Goal: Information Seeking & Learning: Find specific fact

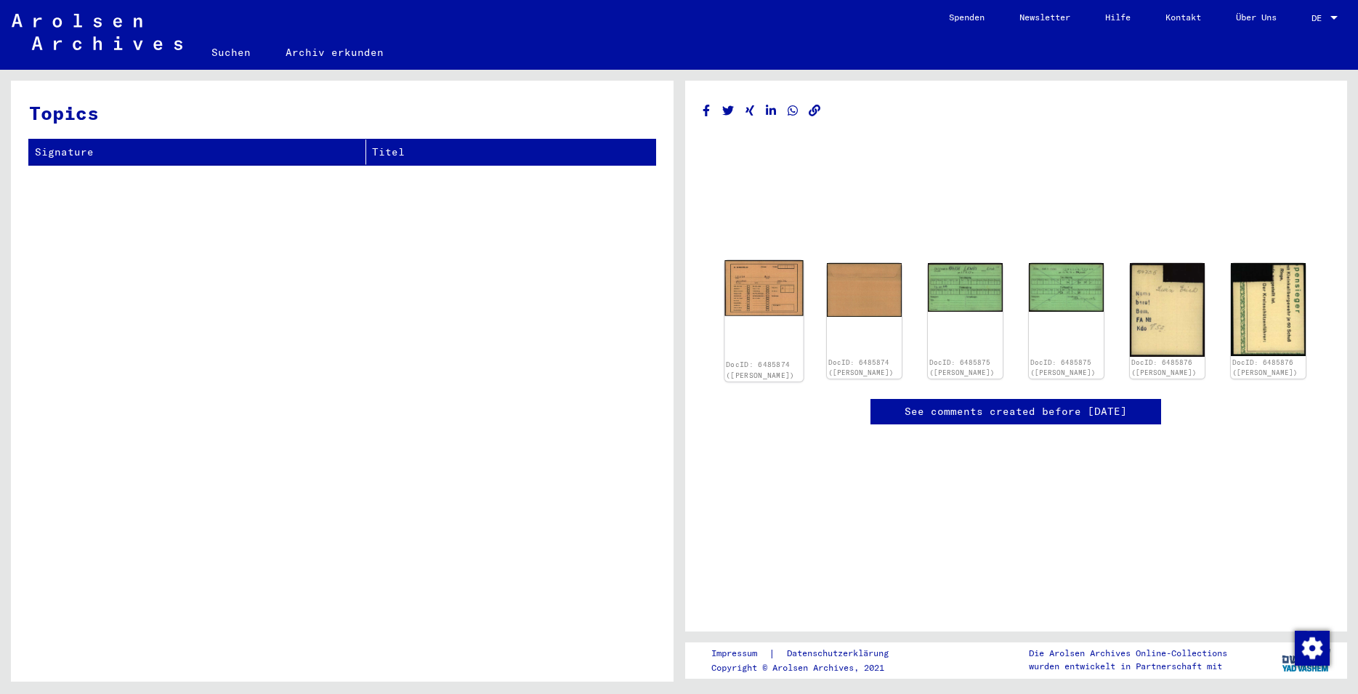
click at [778, 294] on img at bounding box center [763, 288] width 78 height 56
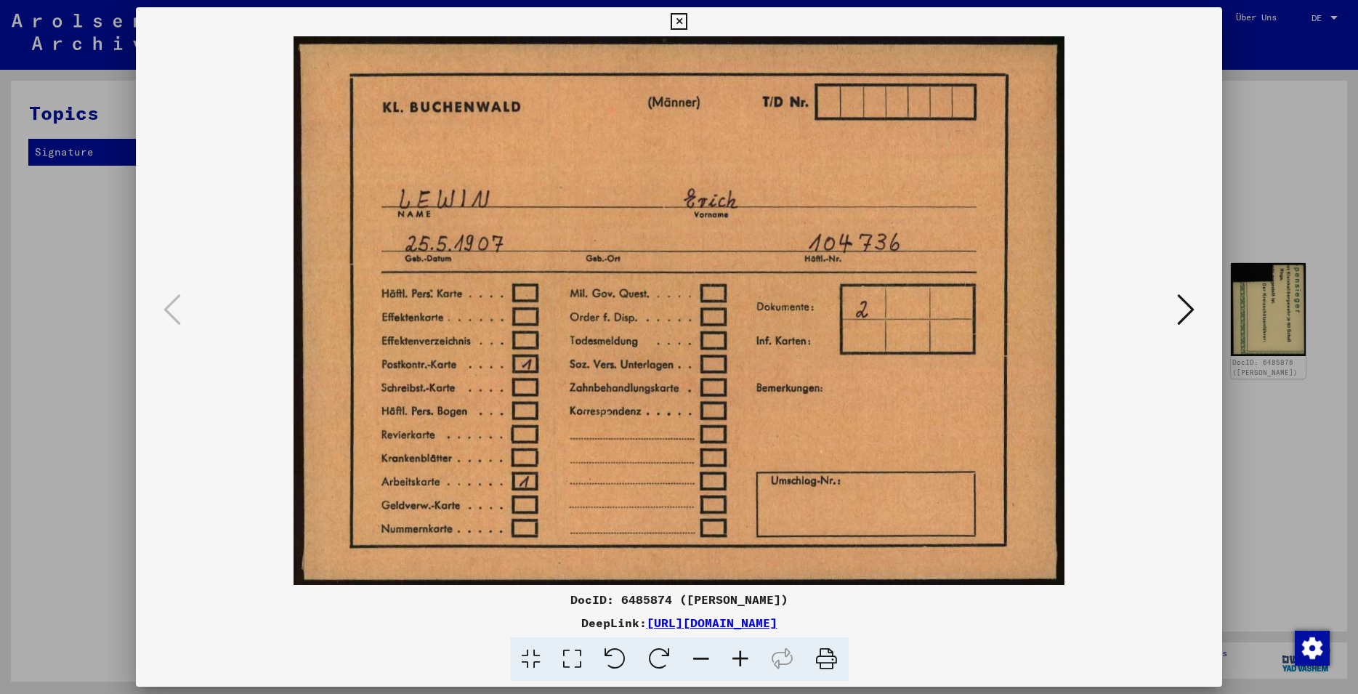
click at [1176, 315] on button at bounding box center [1186, 310] width 26 height 41
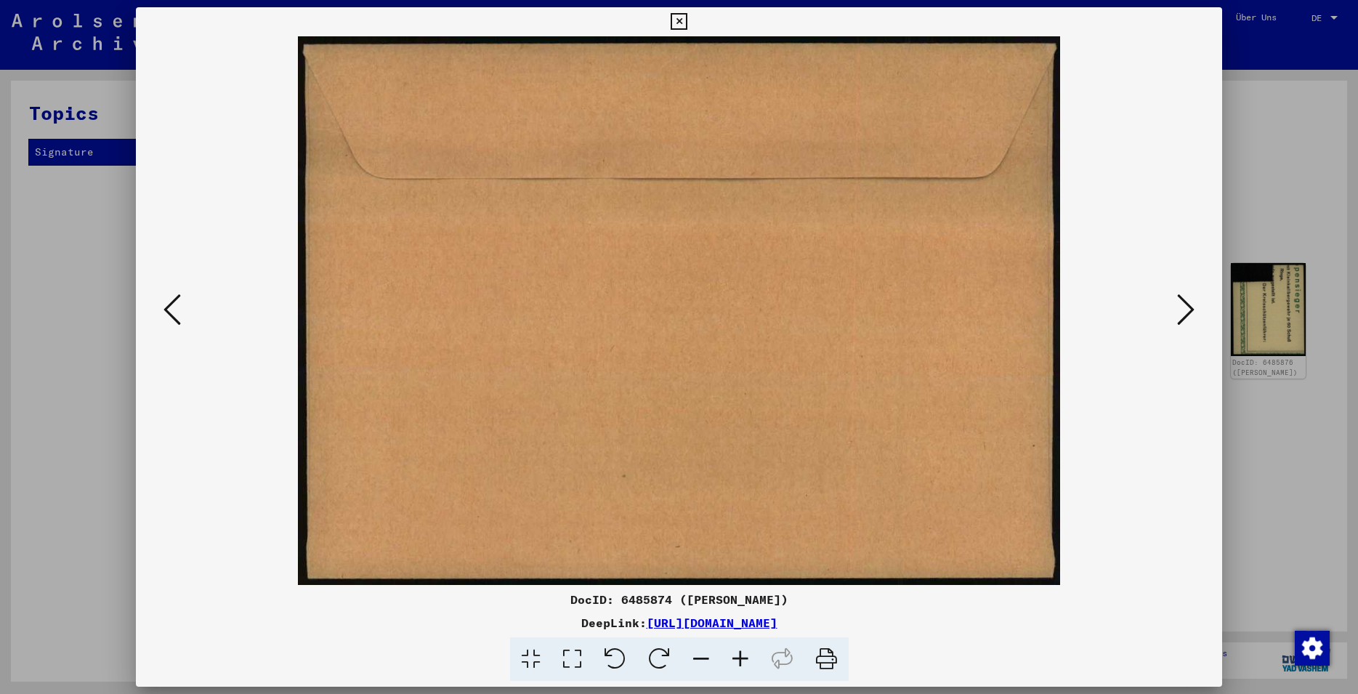
click at [1177, 314] on button at bounding box center [1186, 310] width 26 height 41
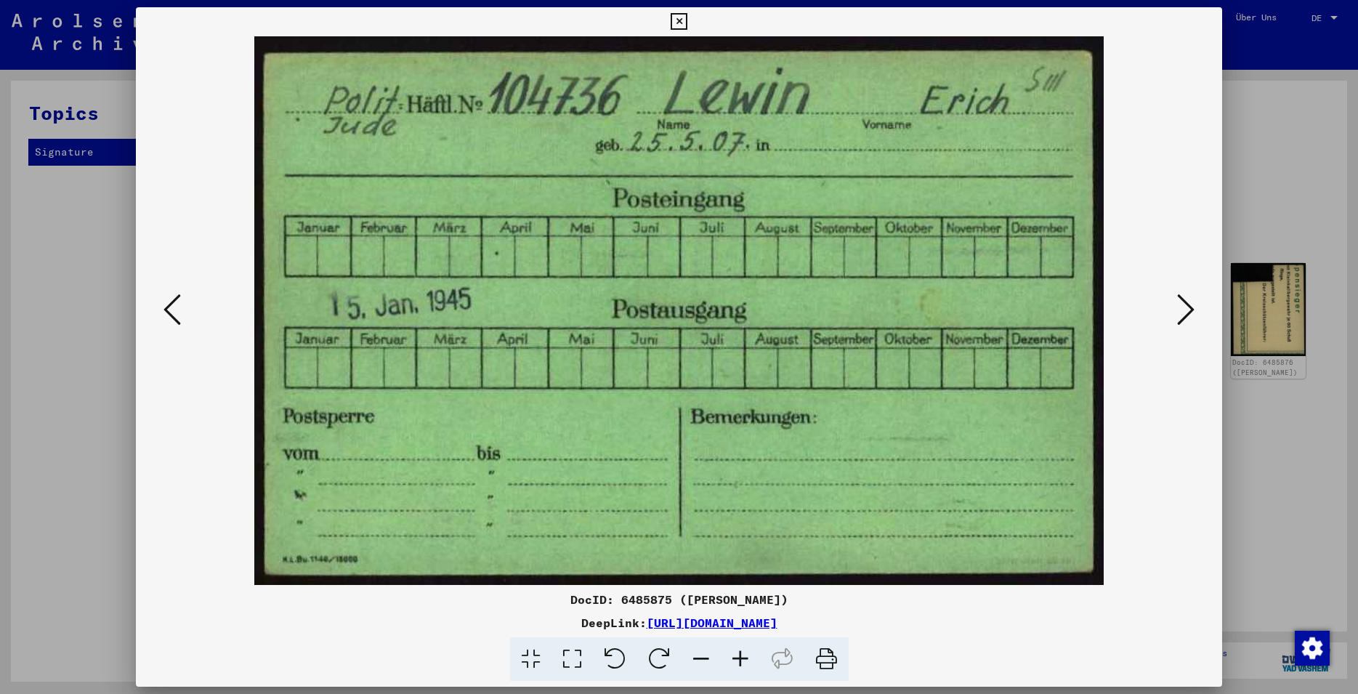
click at [1179, 313] on button at bounding box center [1186, 310] width 26 height 41
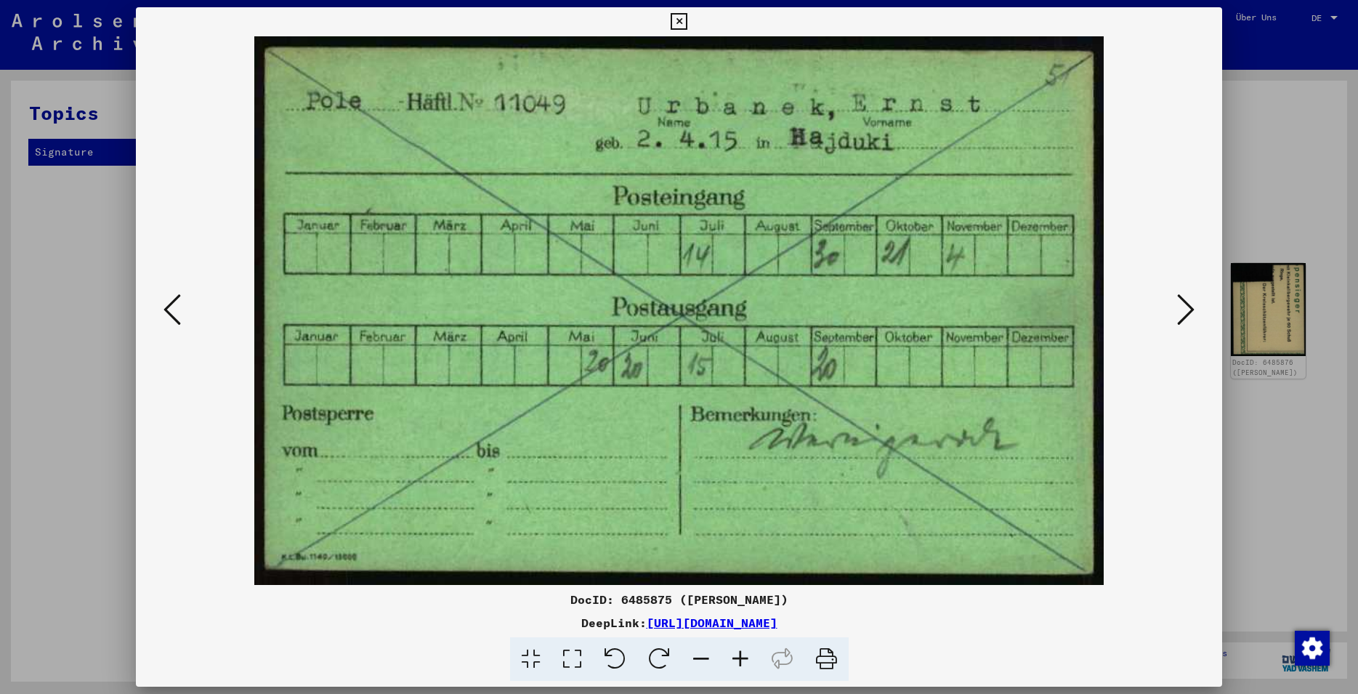
click at [1180, 312] on icon at bounding box center [1185, 309] width 17 height 35
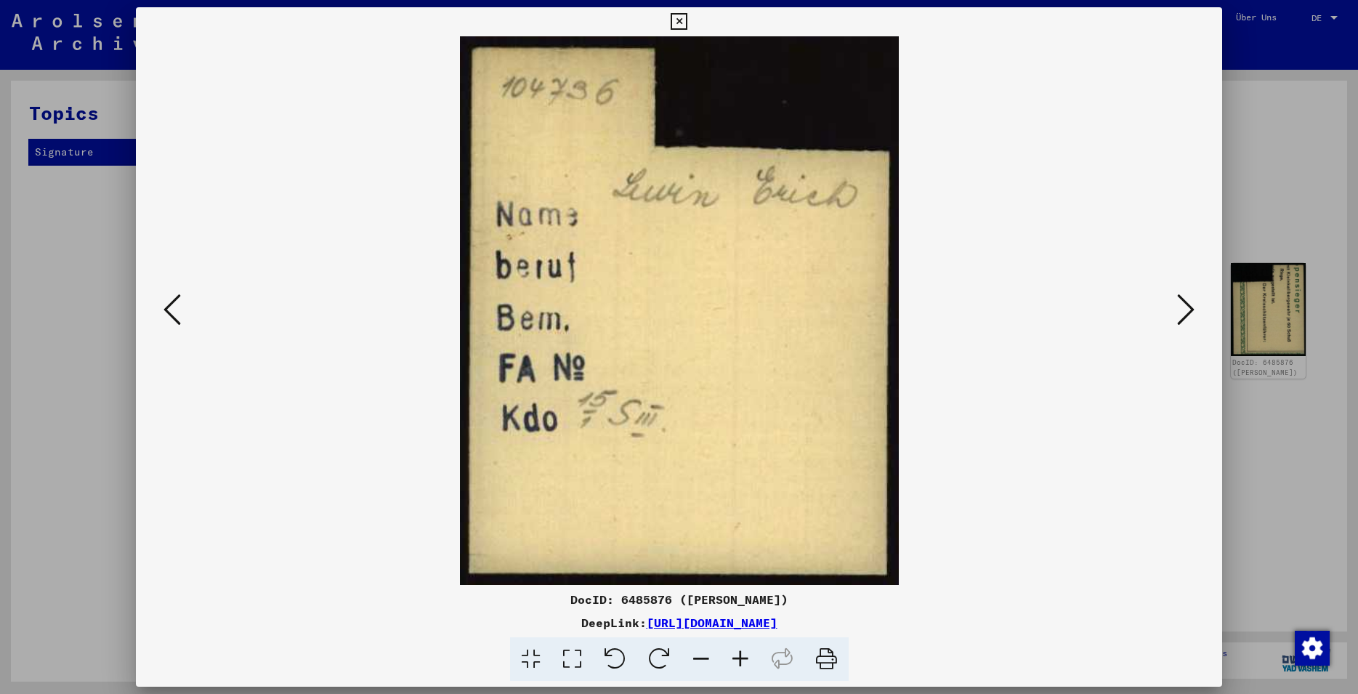
click at [1187, 317] on icon at bounding box center [1185, 309] width 17 height 35
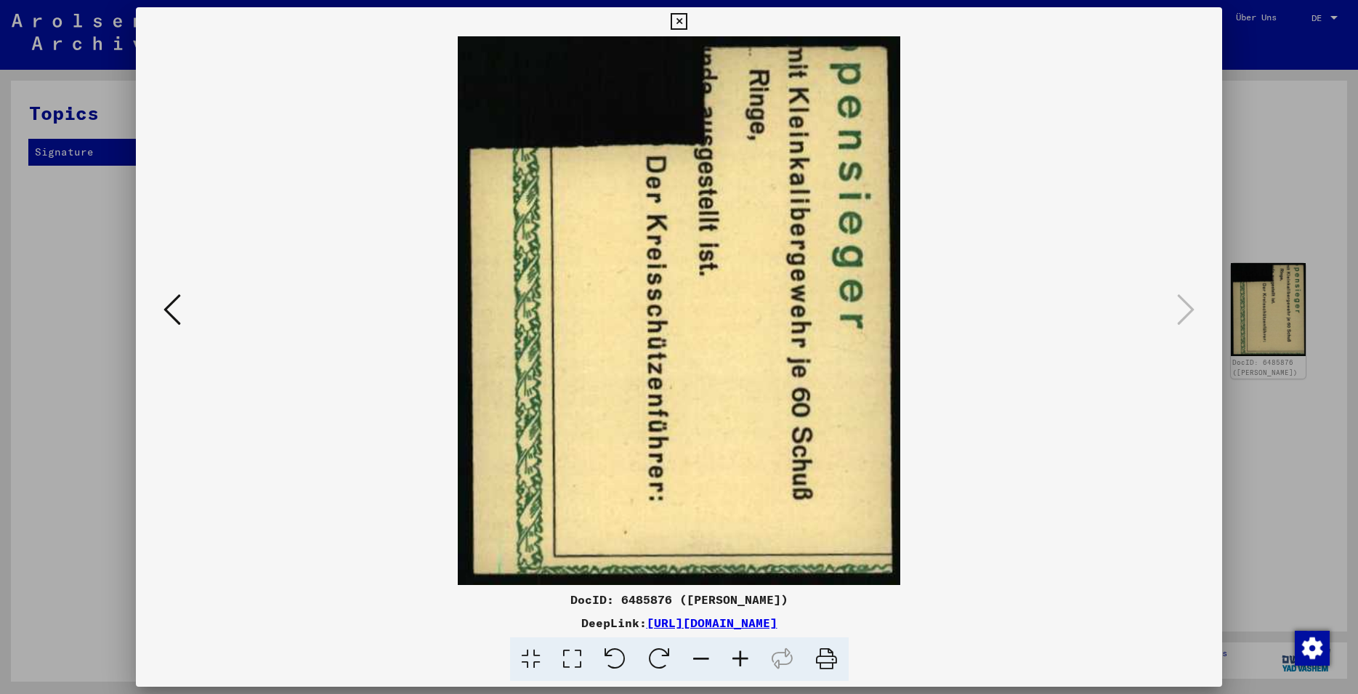
click at [687, 21] on icon at bounding box center [679, 21] width 17 height 17
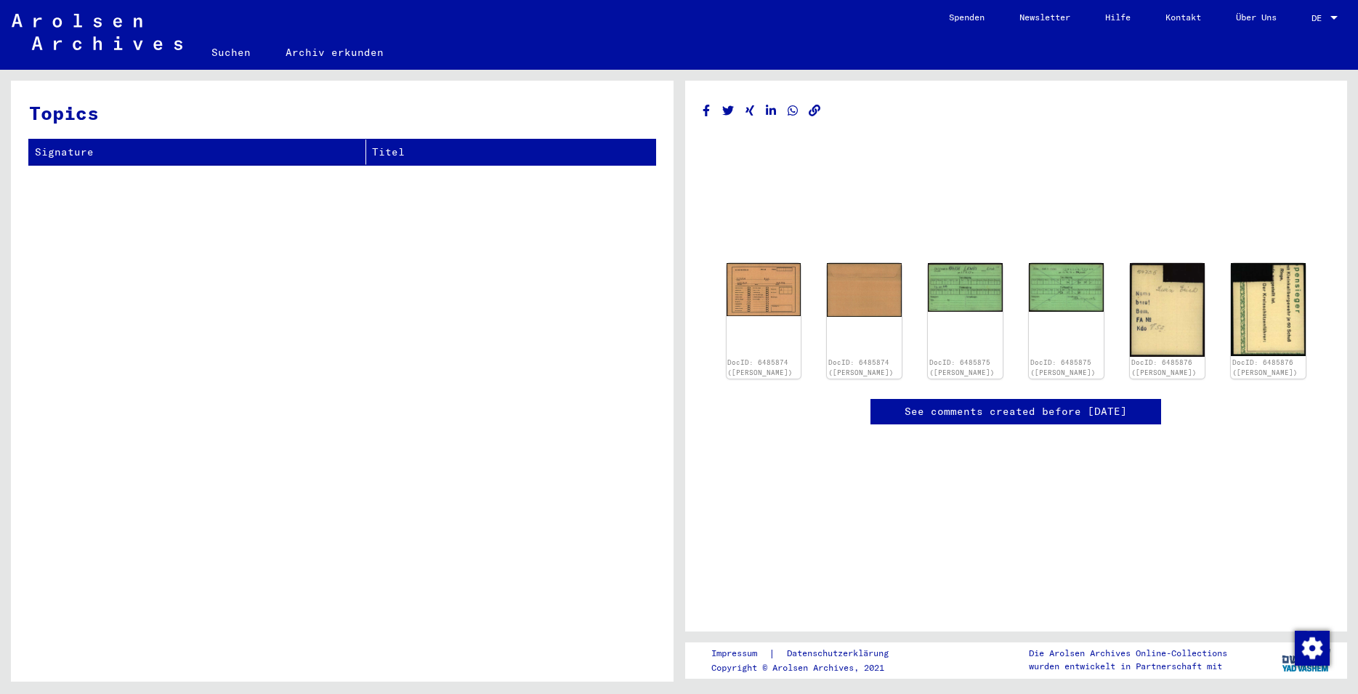
scroll to position [65, 0]
click at [246, 53] on link "Suchen" at bounding box center [231, 52] width 74 height 35
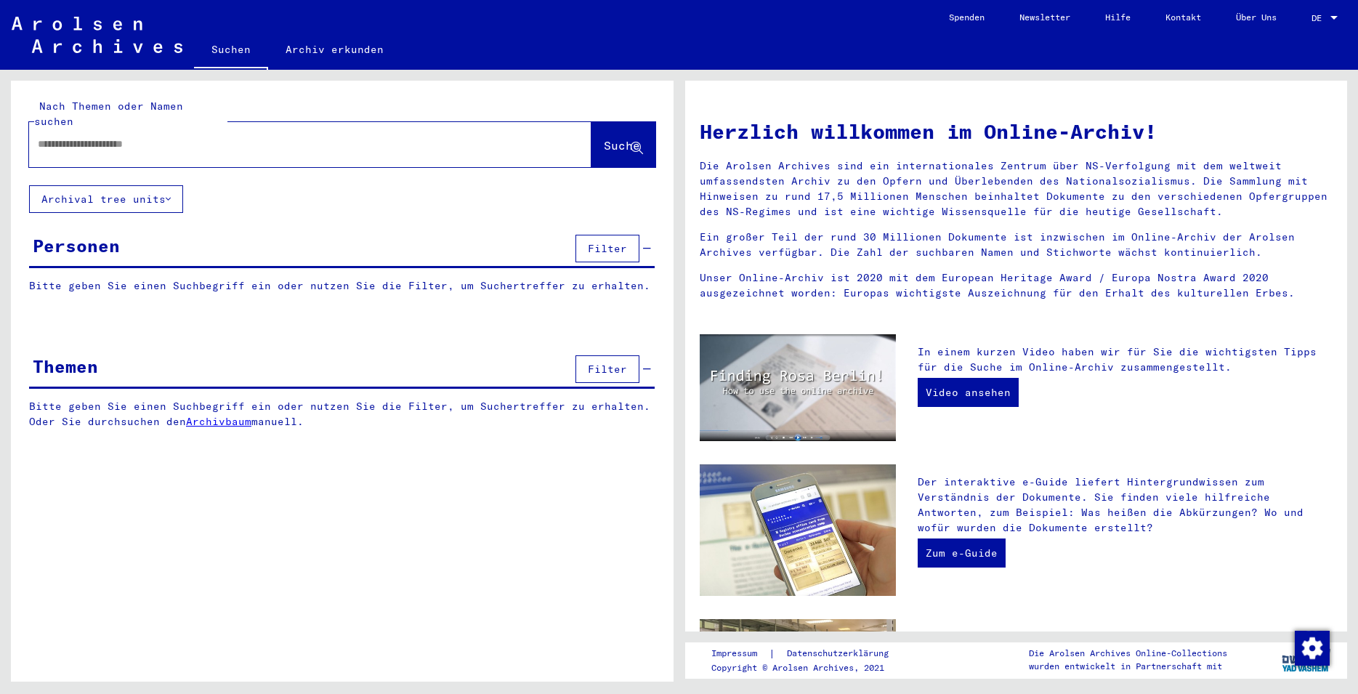
click at [169, 137] on input "text" at bounding box center [293, 144] width 510 height 15
type input "**********"
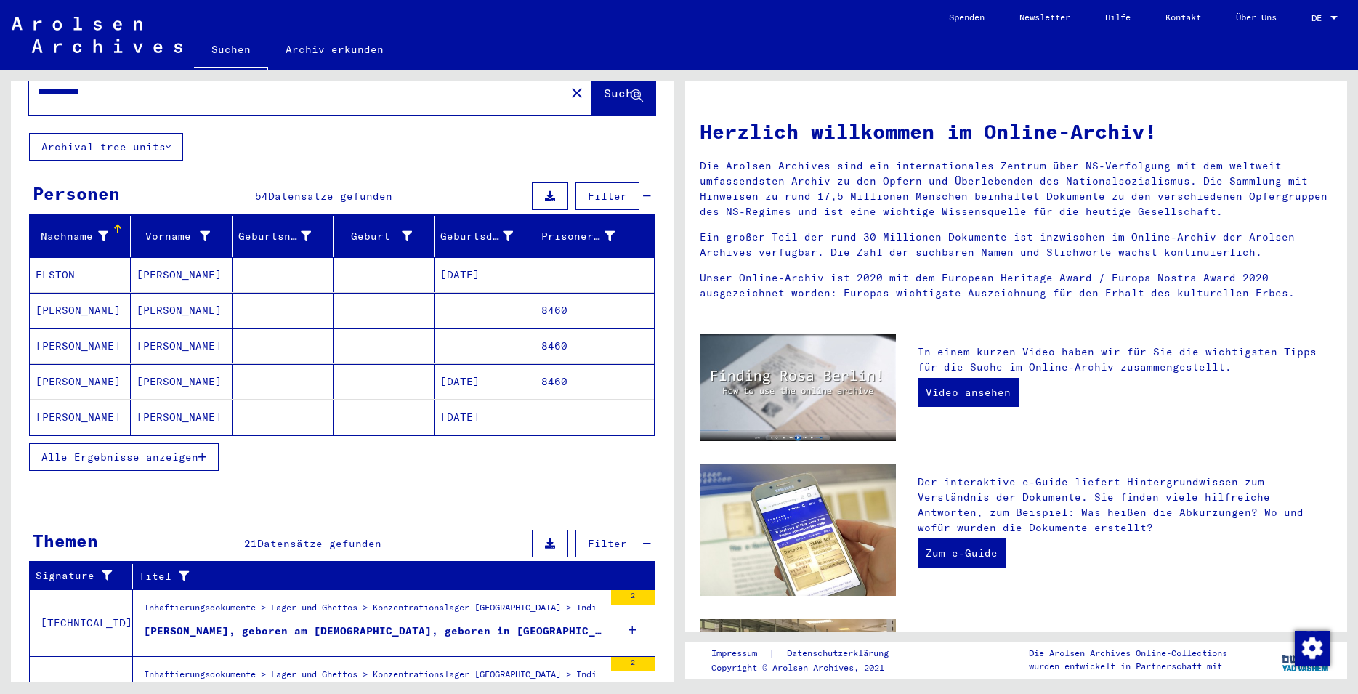
scroll to position [157, 0]
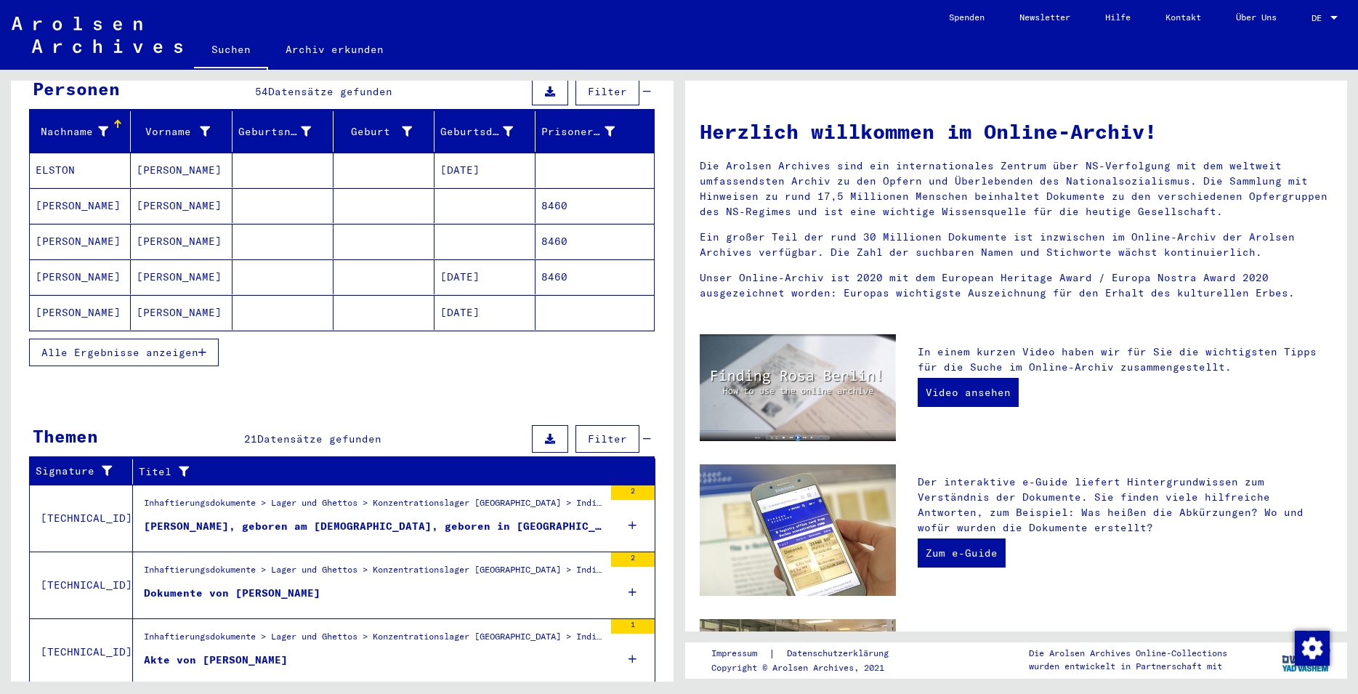
click at [149, 346] on span "Alle Ergebnisse anzeigen" at bounding box center [119, 352] width 157 height 13
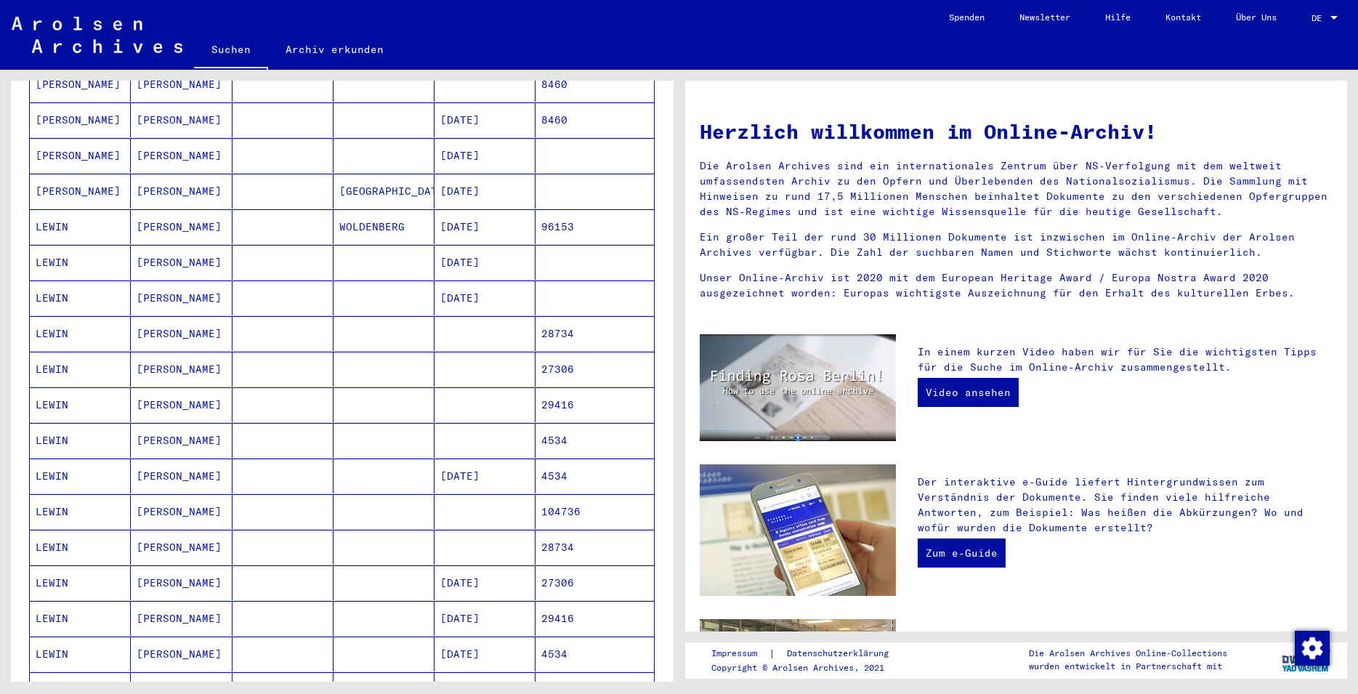
scroll to position [471, 0]
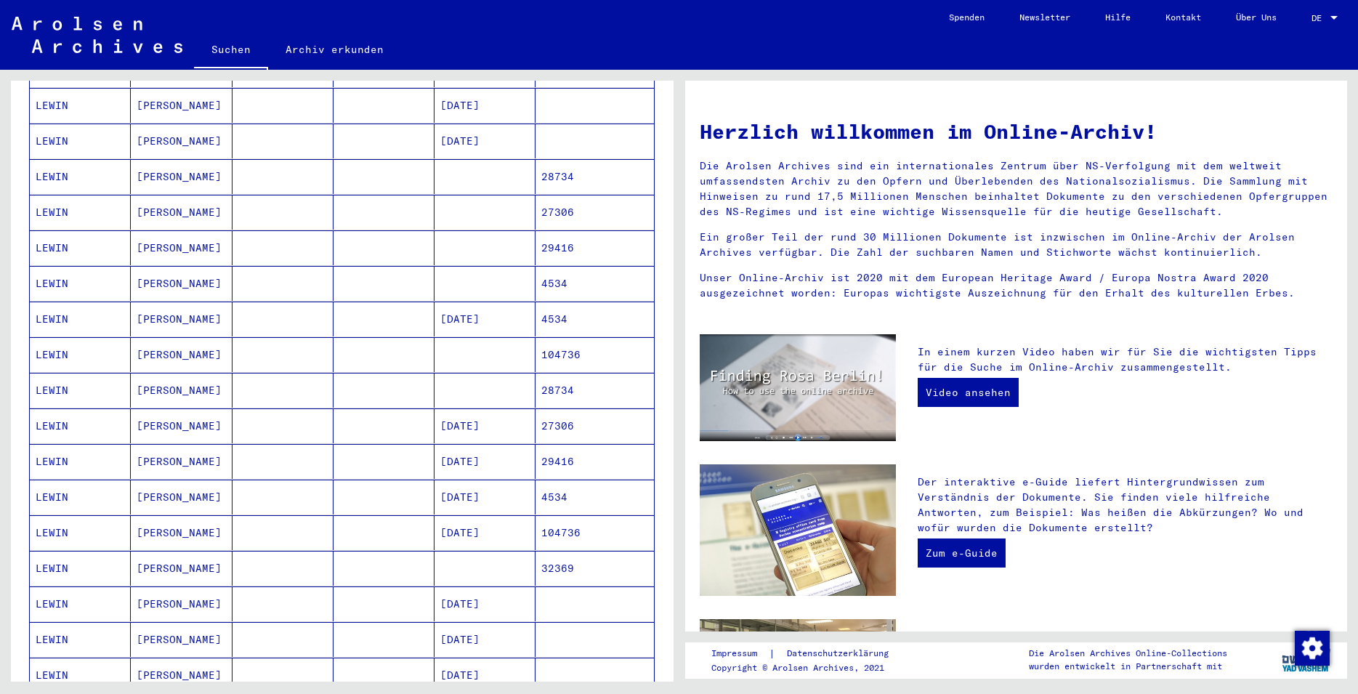
click at [453, 524] on mat-cell "[DATE]" at bounding box center [485, 532] width 101 height 35
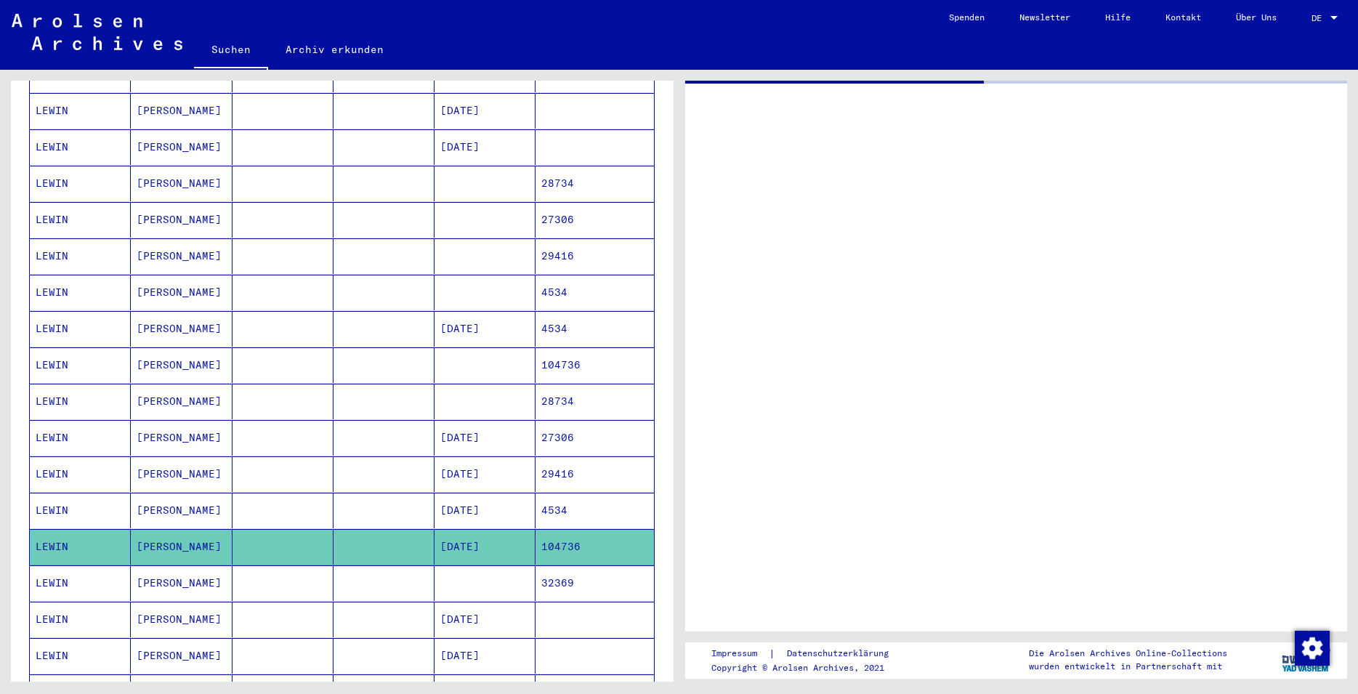
scroll to position [476, 0]
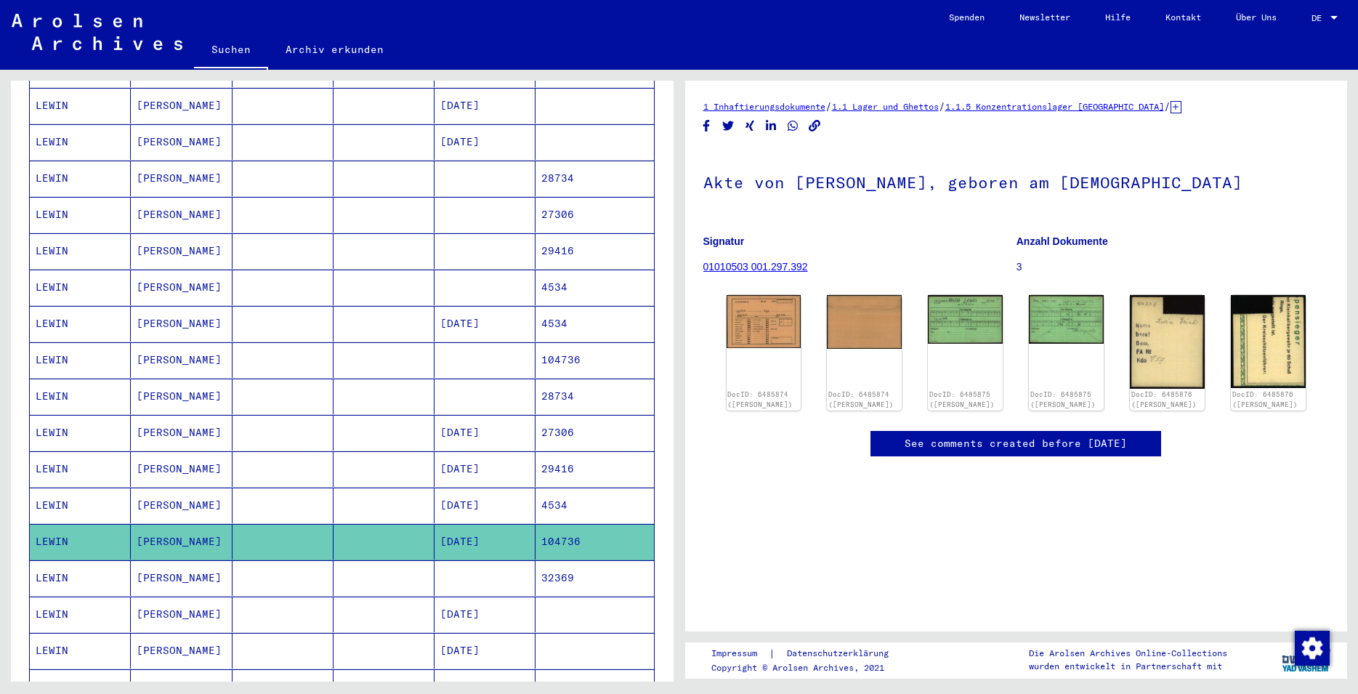
click at [475, 565] on mat-cell at bounding box center [485, 578] width 101 height 36
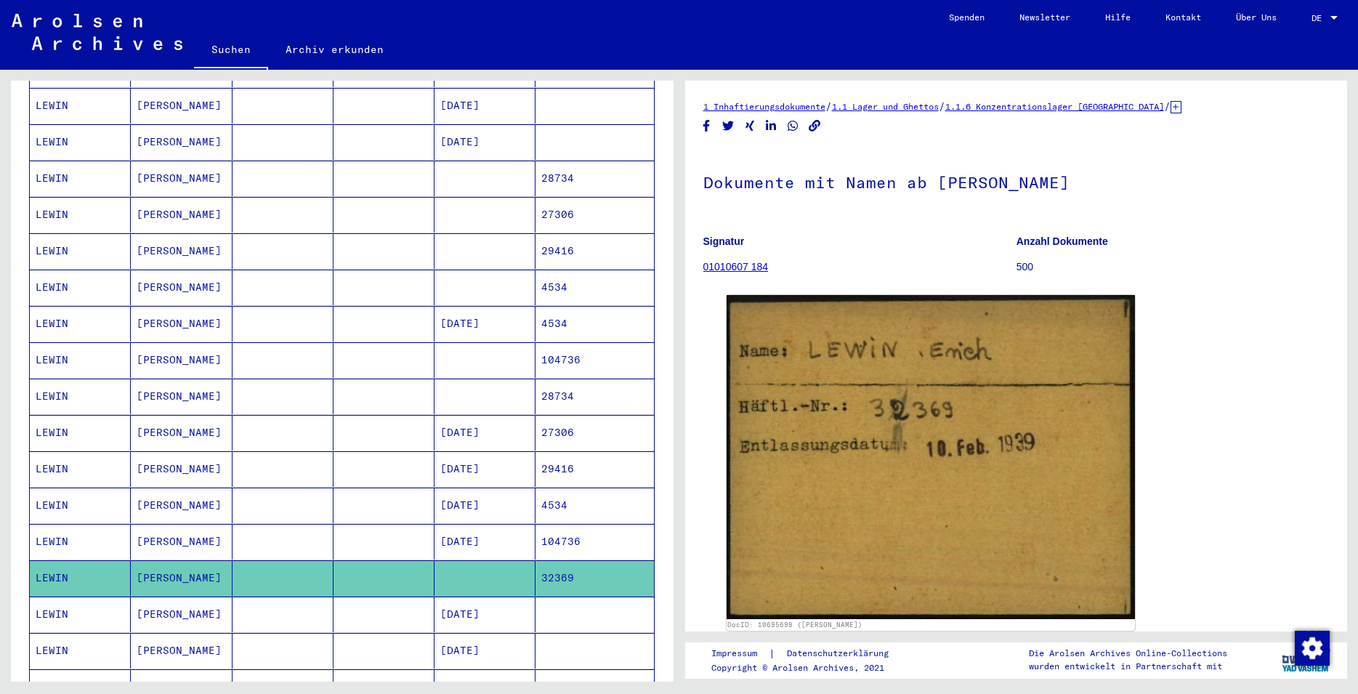
click at [474, 597] on mat-cell "[DATE]" at bounding box center [485, 615] width 101 height 36
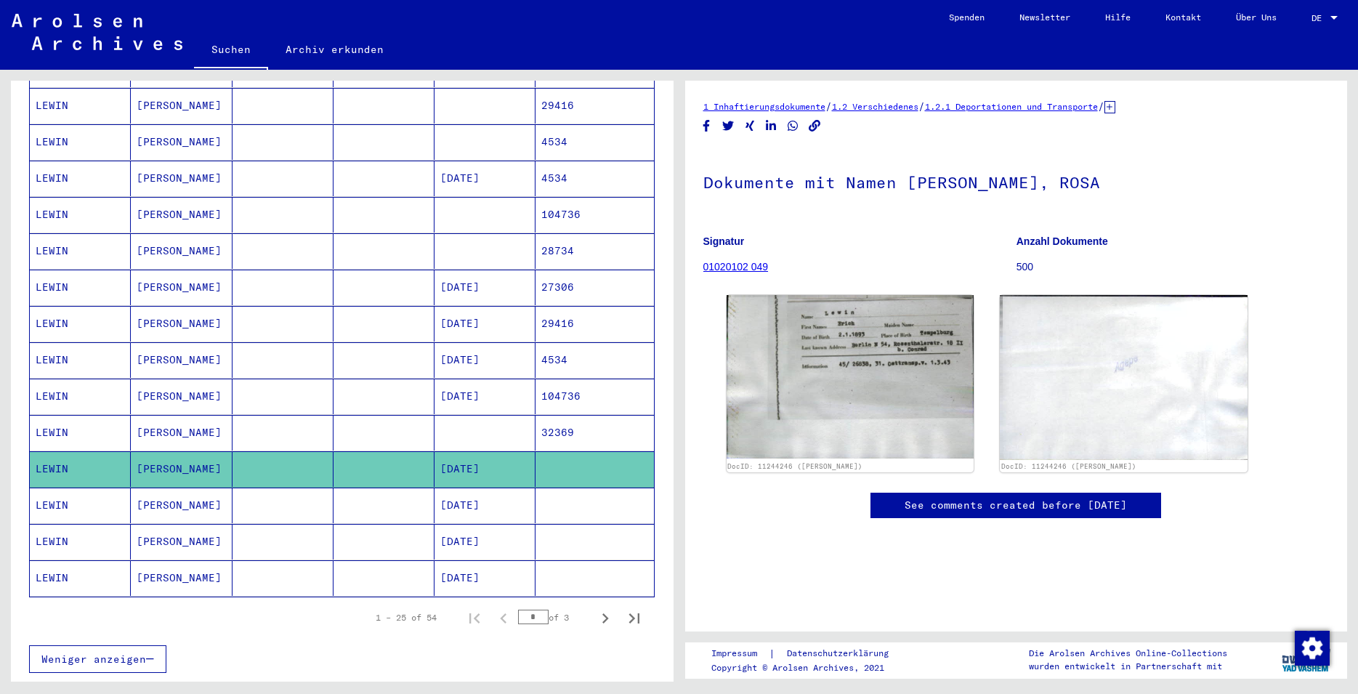
scroll to position [633, 0]
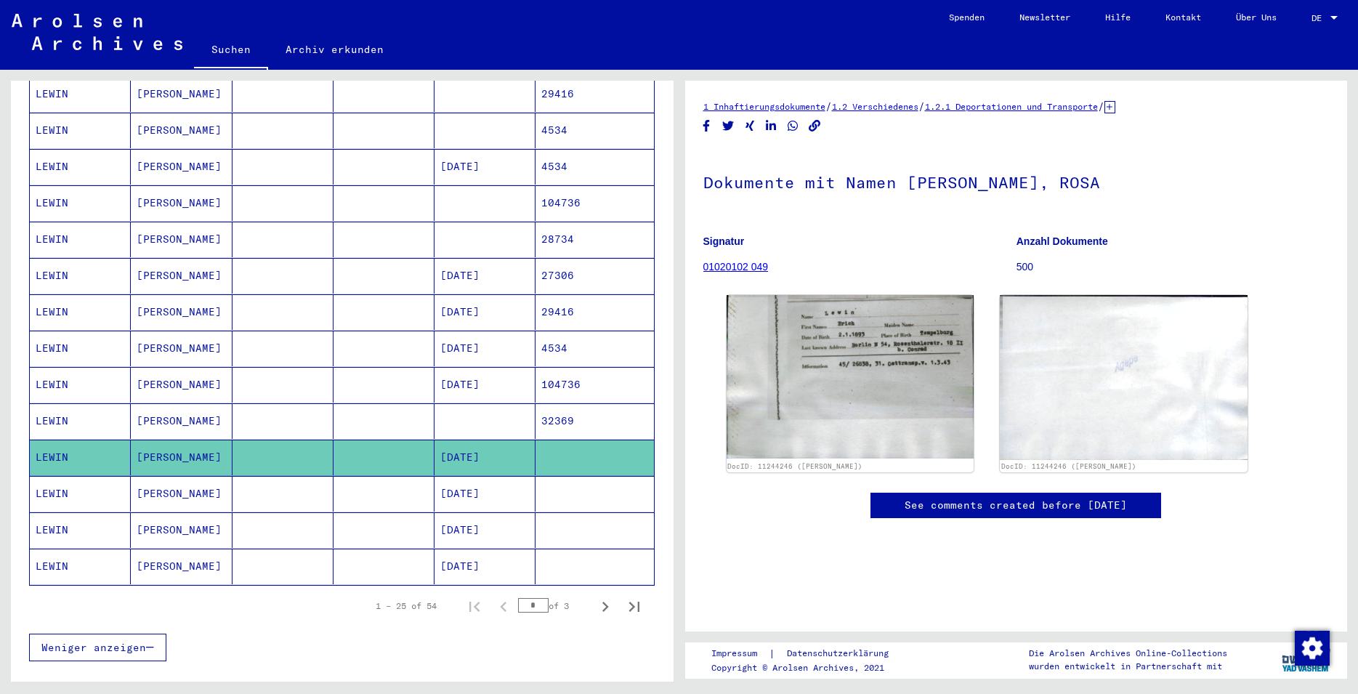
click at [470, 484] on mat-cell "[DATE]" at bounding box center [485, 494] width 101 height 36
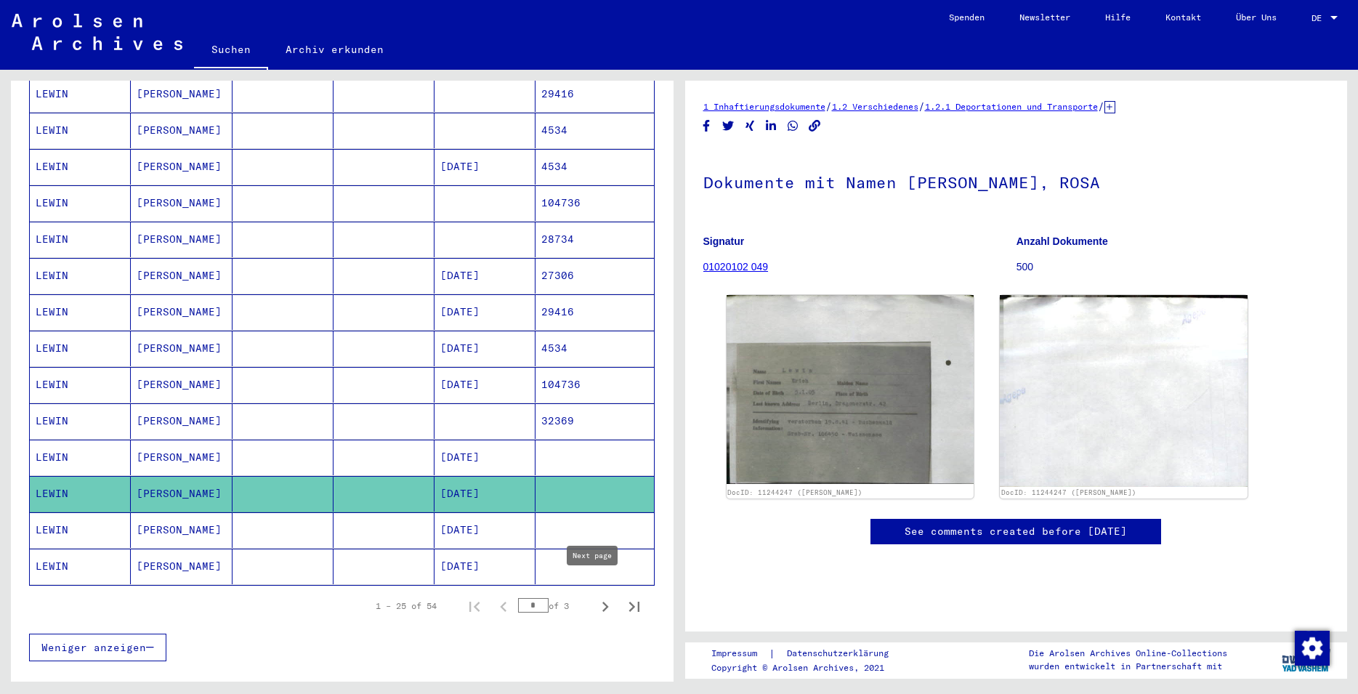
click at [595, 597] on icon "Next page" at bounding box center [605, 607] width 20 height 20
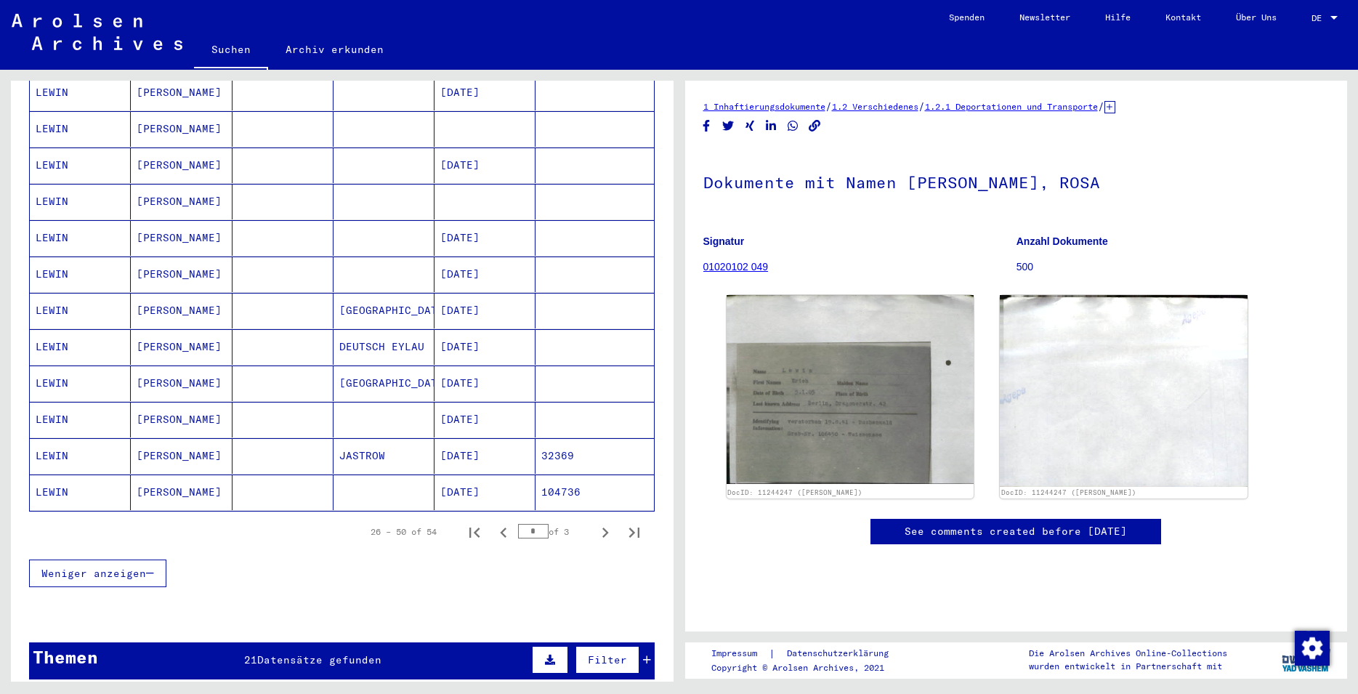
scroll to position [711, 0]
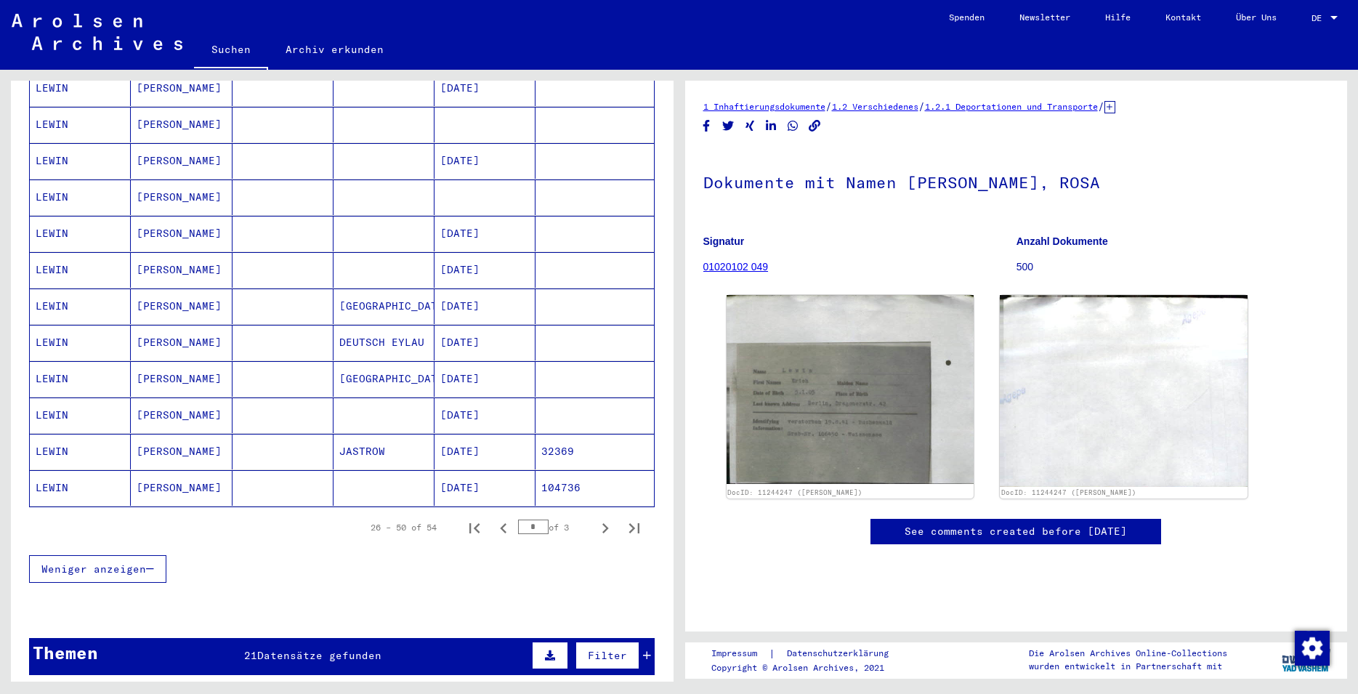
click at [380, 477] on mat-cell at bounding box center [384, 488] width 101 height 36
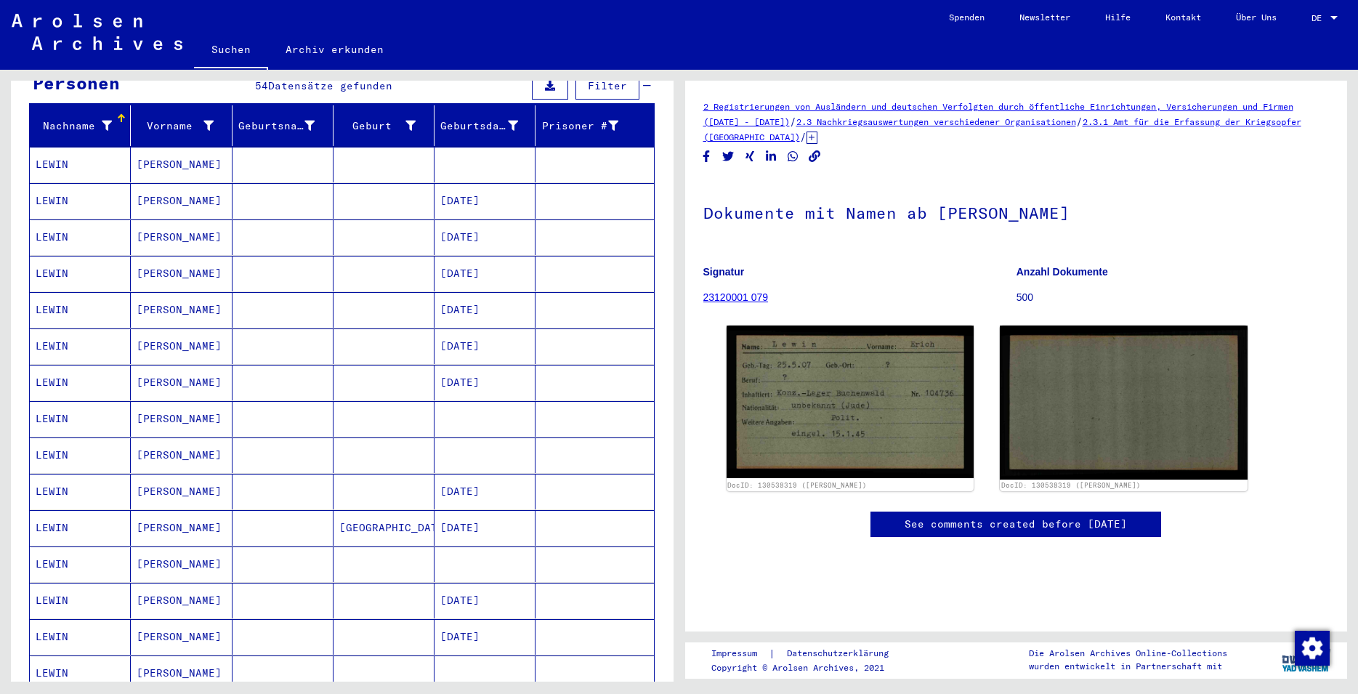
scroll to position [162, 0]
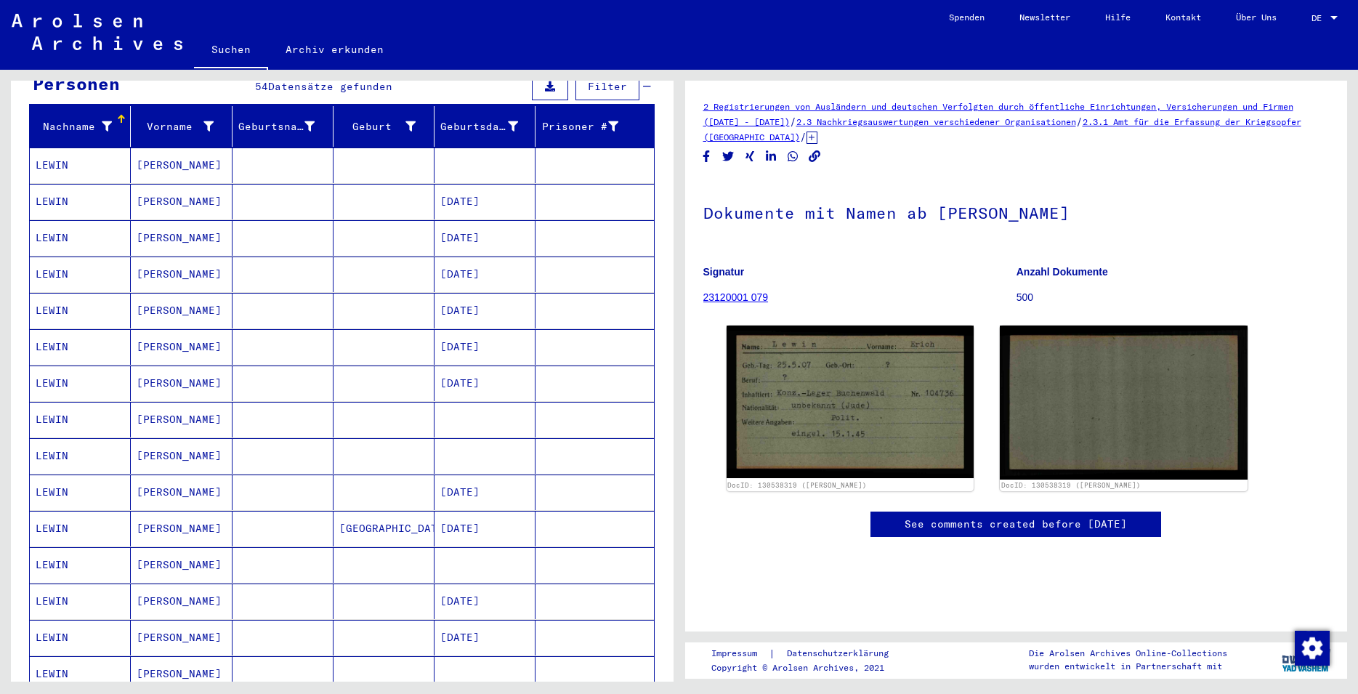
click at [79, 152] on mat-cell "LEWIN" at bounding box center [80, 166] width 101 height 36
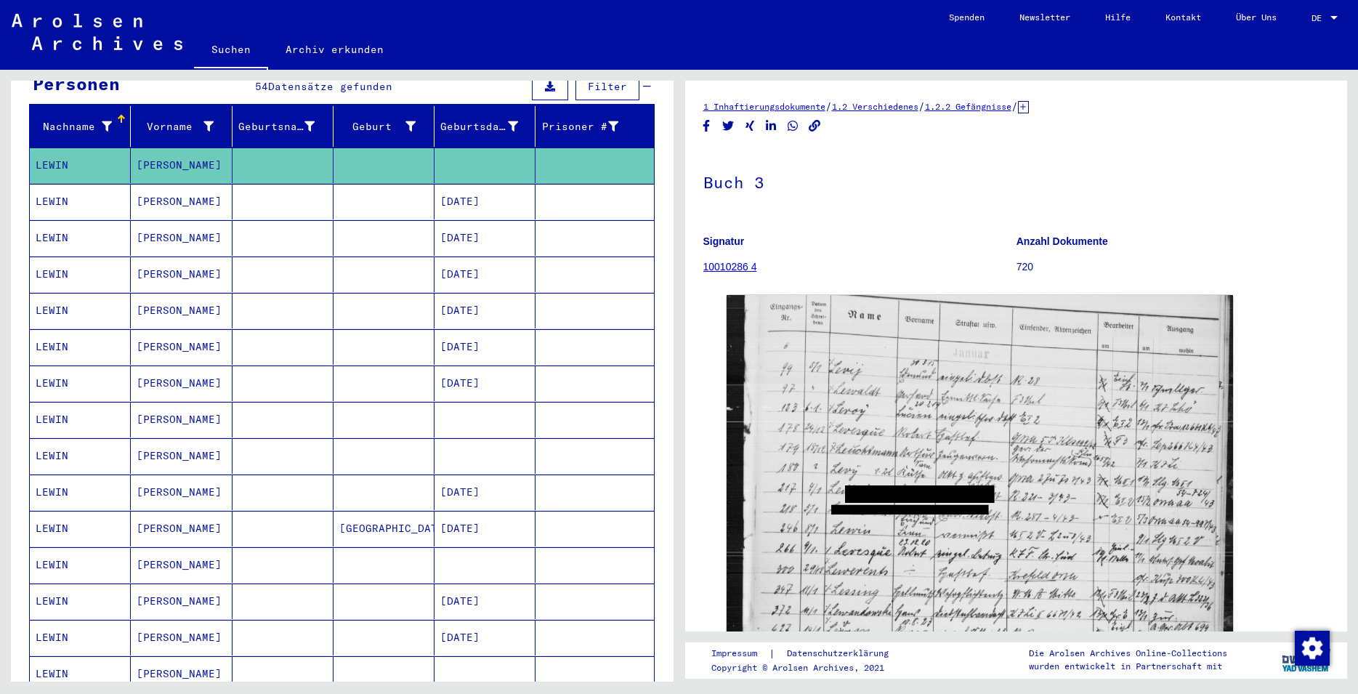
scroll to position [633, 0]
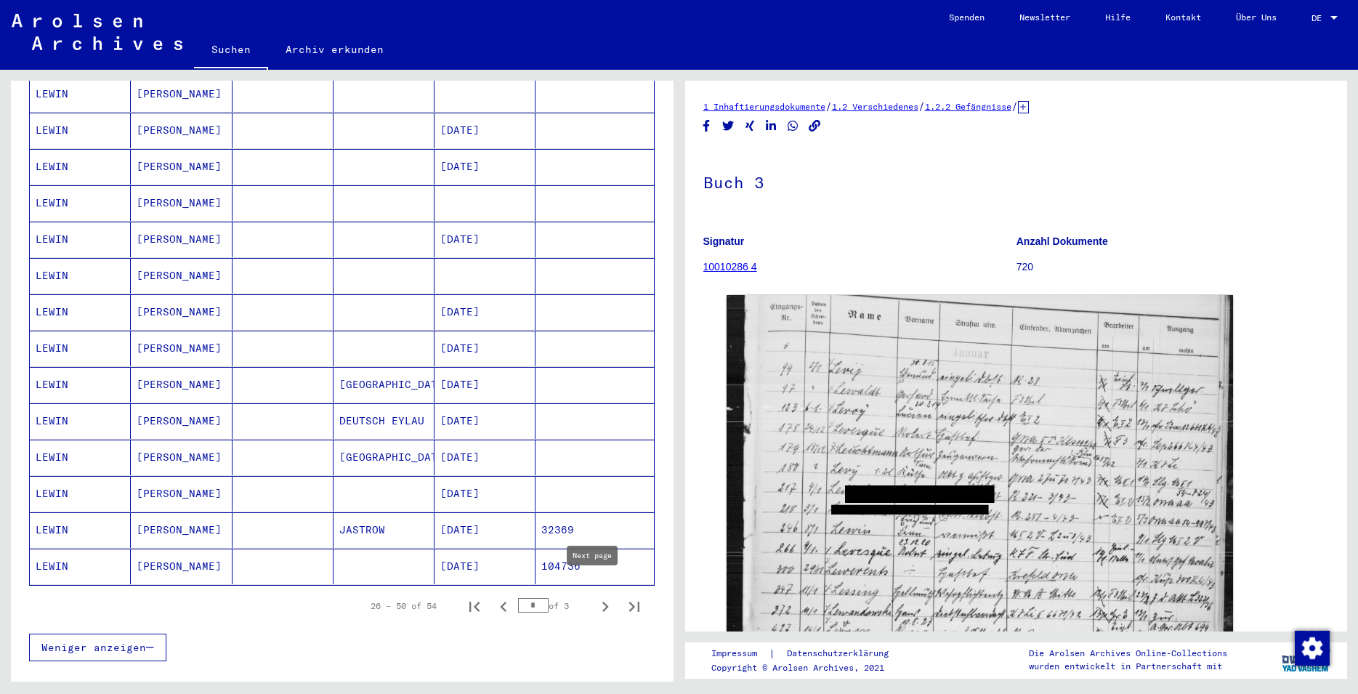
click at [595, 597] on icon "Next page" at bounding box center [605, 607] width 20 height 20
type input "*"
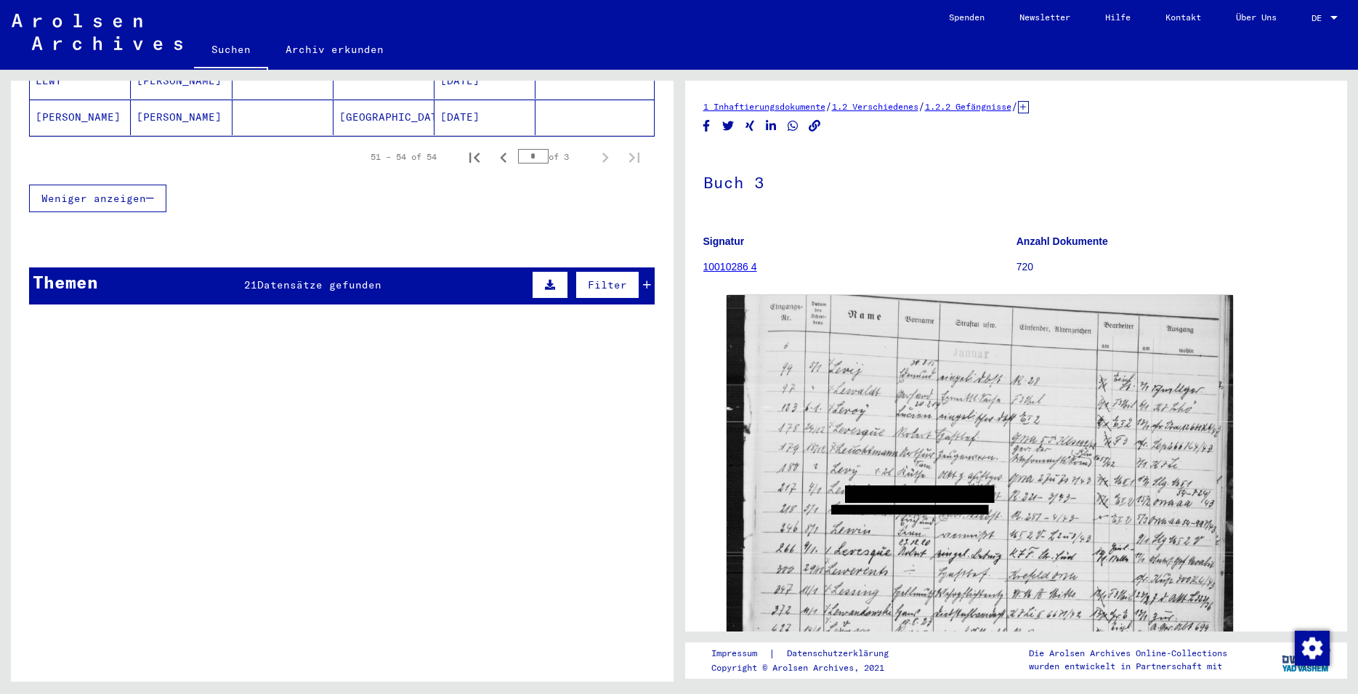
scroll to position [0, 0]
